Goal: Transaction & Acquisition: Obtain resource

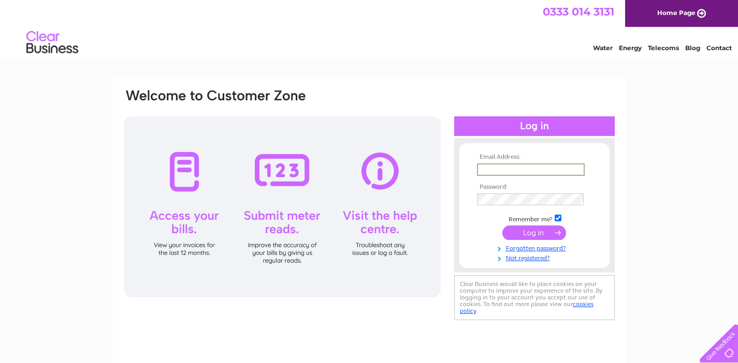
type input "merlyn.b.bignell@gmail.com"
click at [534, 232] on input "submit" at bounding box center [534, 233] width 64 height 14
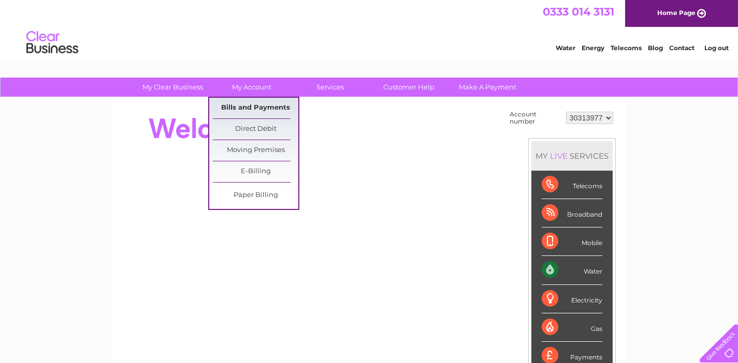
click at [253, 106] on link "Bills and Payments" at bounding box center [255, 108] width 85 height 21
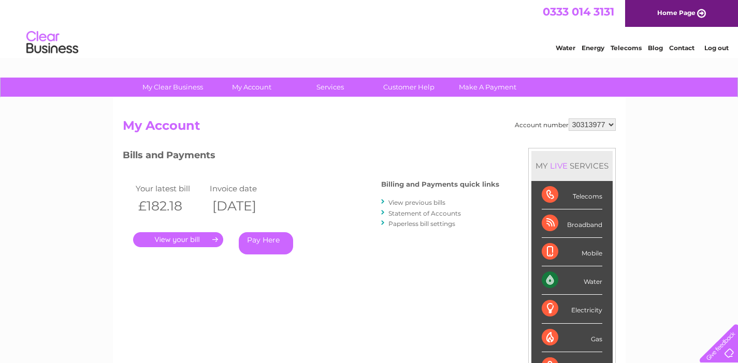
click at [192, 237] on link "." at bounding box center [178, 239] width 90 height 15
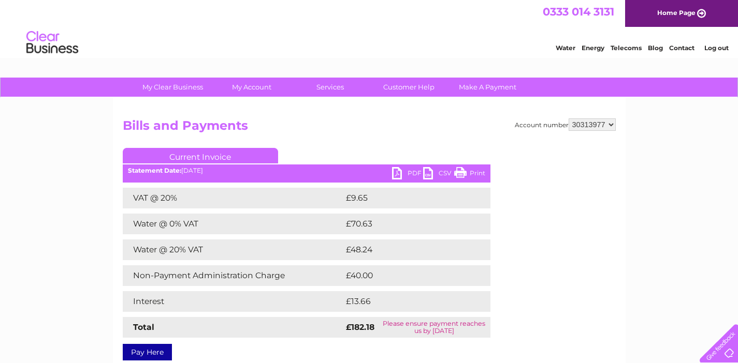
click at [463, 173] on link "Print" at bounding box center [469, 174] width 31 height 15
click at [395, 173] on link "PDF" at bounding box center [407, 174] width 31 height 15
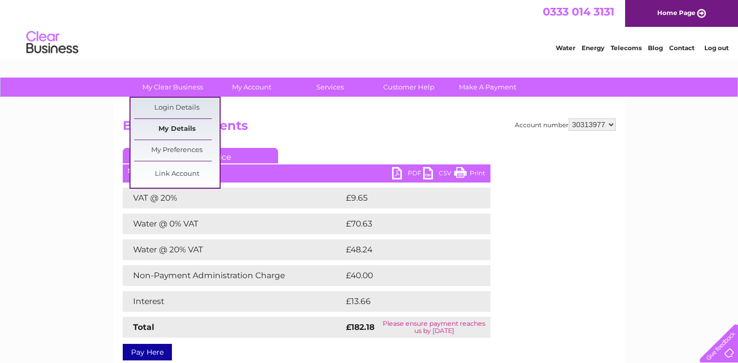
click at [184, 128] on link "My Details" at bounding box center [176, 129] width 85 height 21
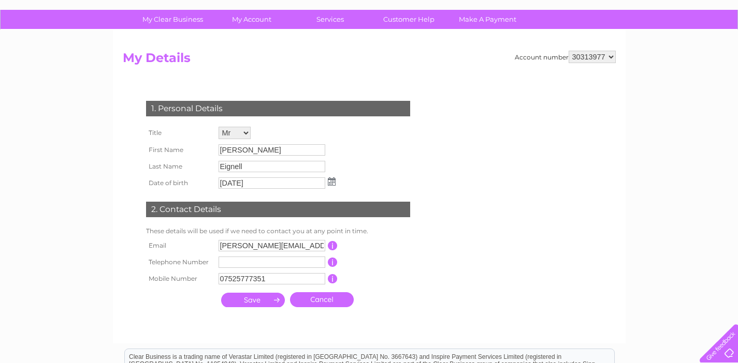
scroll to position [41, 0]
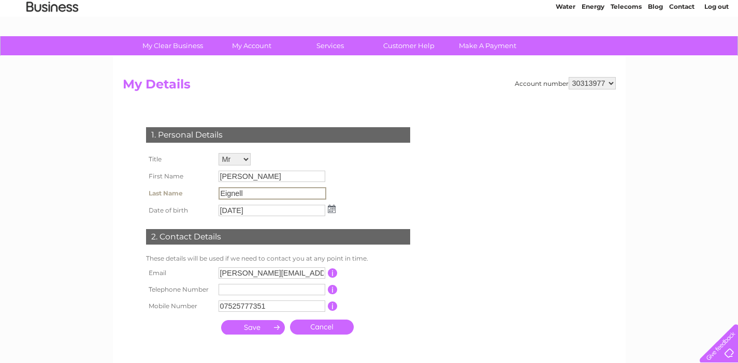
click at [226, 192] on input "Eignell" at bounding box center [272, 193] width 108 height 12
click at [253, 188] on input "Eignell" at bounding box center [272, 193] width 108 height 12
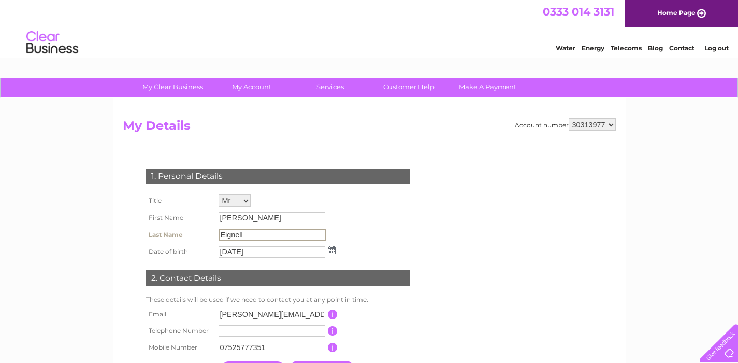
scroll to position [0, 0]
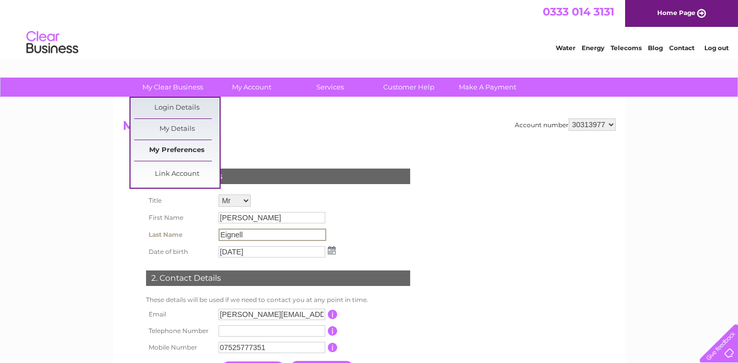
click at [178, 147] on link "My Preferences" at bounding box center [176, 150] width 85 height 21
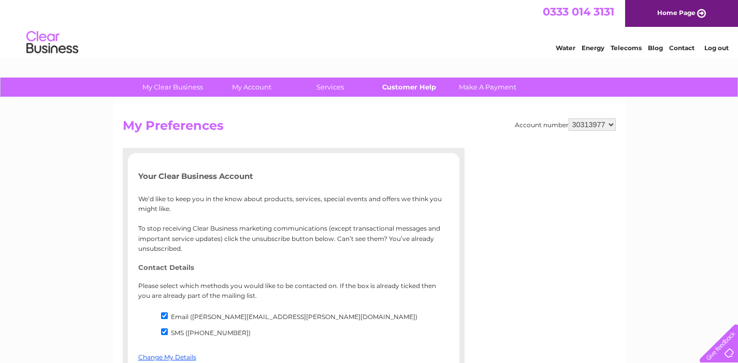
click at [401, 87] on link "Customer Help" at bounding box center [408, 87] width 85 height 19
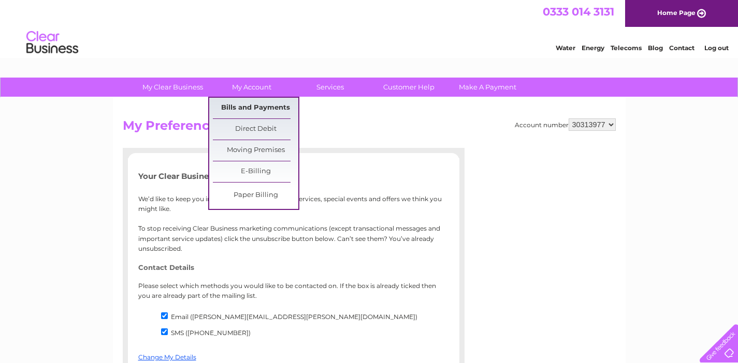
click at [256, 105] on link "Bills and Payments" at bounding box center [255, 108] width 85 height 21
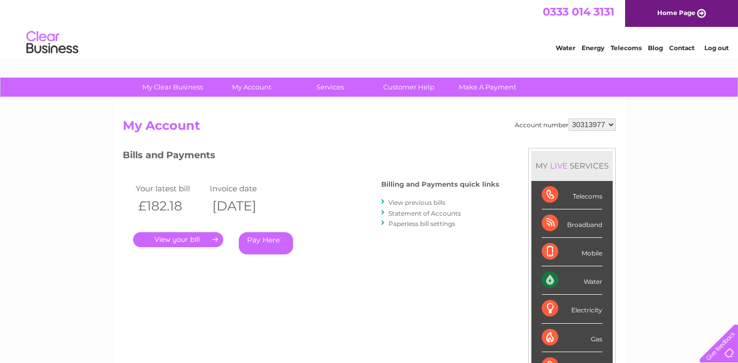
click at [404, 211] on link "Statement of Accounts" at bounding box center [424, 214] width 72 height 8
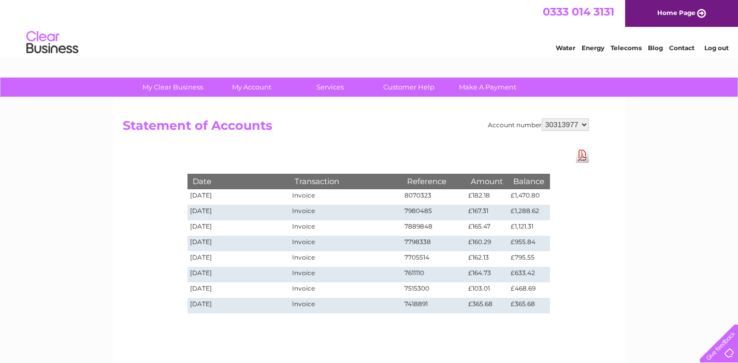
click at [581, 152] on link "Download Pdf" at bounding box center [582, 155] width 13 height 15
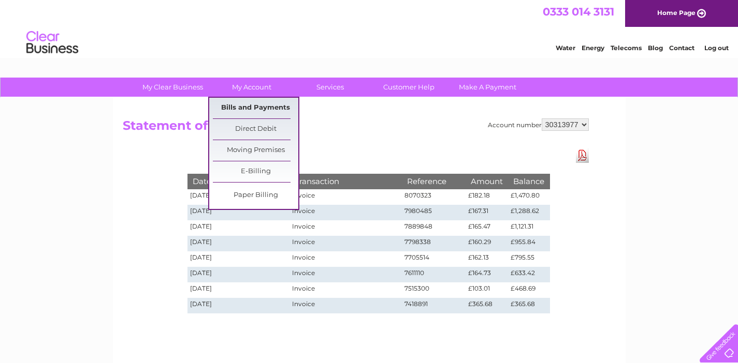
click at [240, 105] on link "Bills and Payments" at bounding box center [255, 108] width 85 height 21
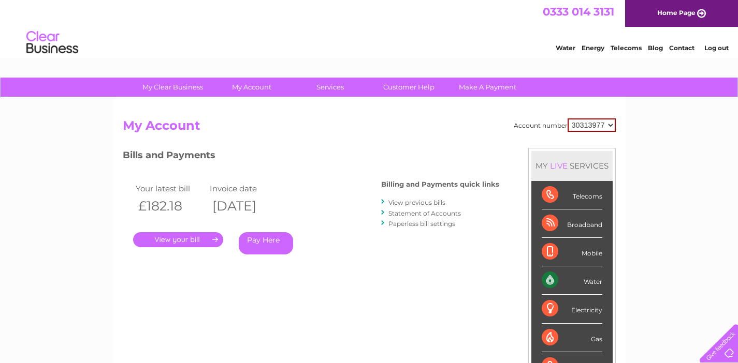
click at [415, 201] on link "View previous bills" at bounding box center [416, 203] width 57 height 8
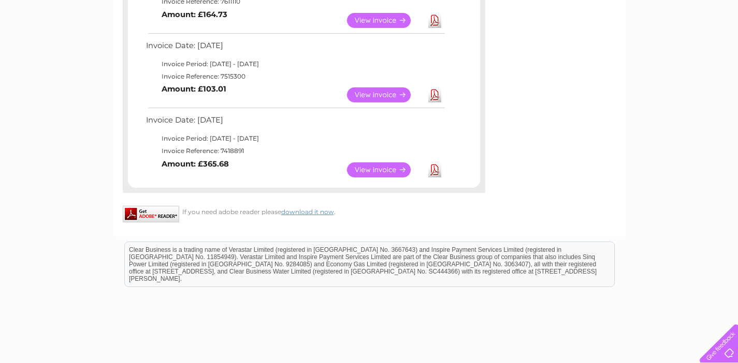
scroll to position [605, 0]
click at [388, 162] on link "View" at bounding box center [385, 169] width 76 height 15
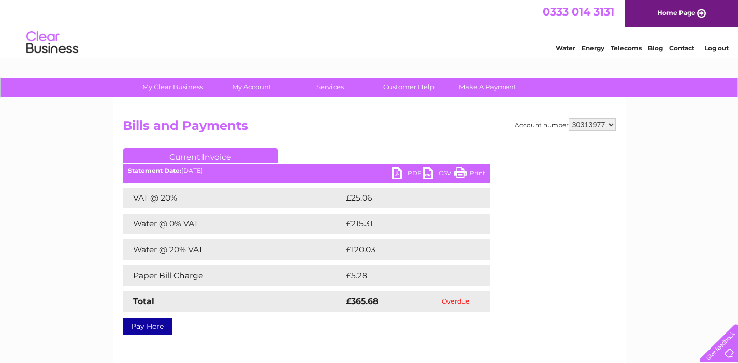
click at [397, 170] on link "PDF" at bounding box center [407, 174] width 31 height 15
